Goal: Information Seeking & Learning: Learn about a topic

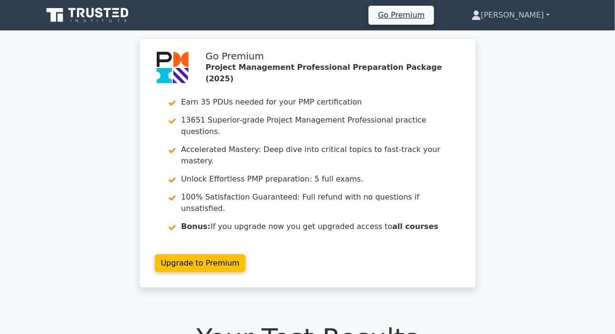
click at [527, 13] on link "[PERSON_NAME]" at bounding box center [511, 15] width 124 height 19
click at [490, 34] on link "Profile" at bounding box center [486, 37] width 75 height 15
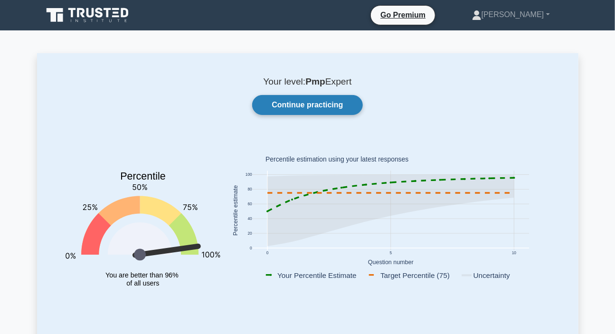
click at [303, 104] on link "Continue practicing" at bounding box center [307, 105] width 110 height 20
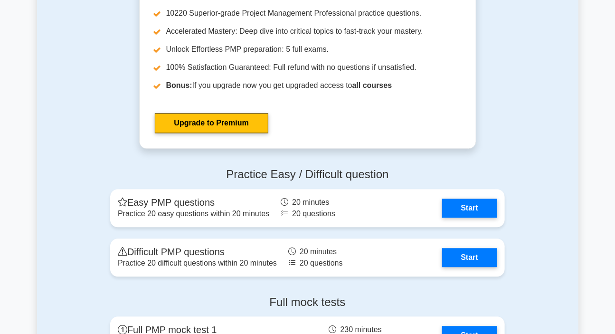
scroll to position [3343, 0]
